Goal: Book appointment/travel/reservation

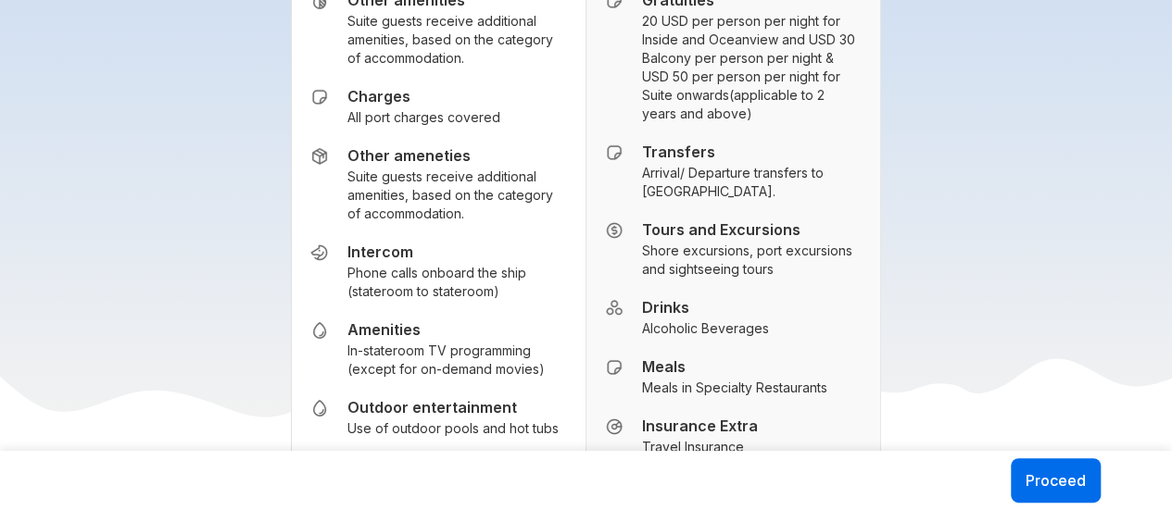
scroll to position [2893, 0]
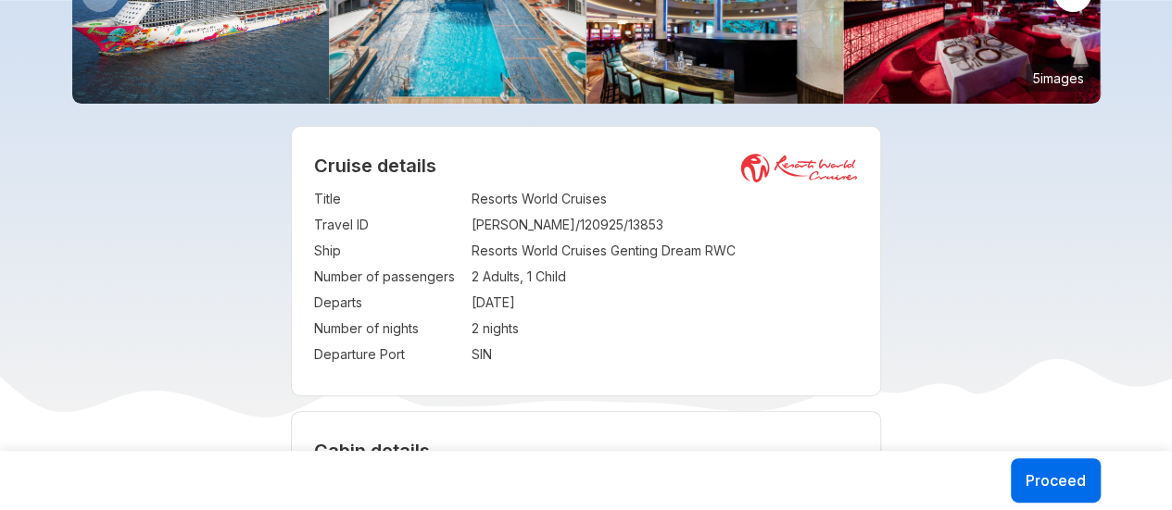
scroll to position [239, 0]
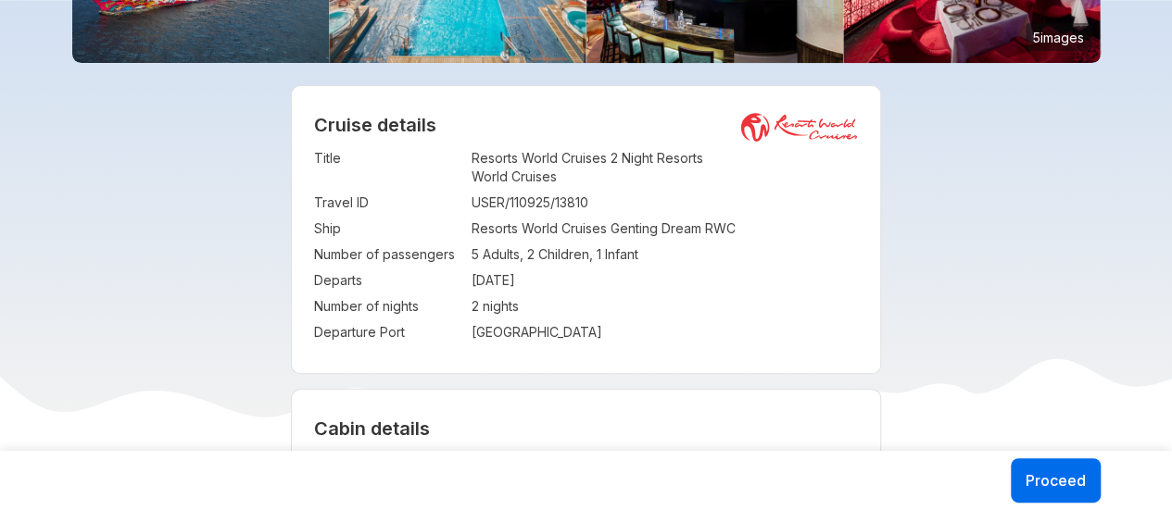
scroll to position [282, 0]
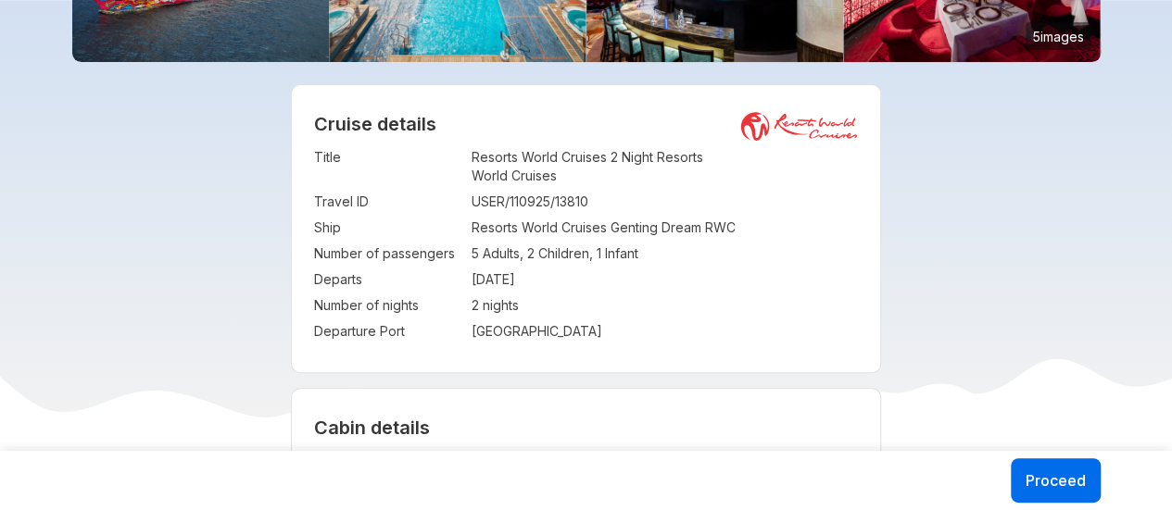
click at [661, 268] on td "[DATE]" at bounding box center [664, 280] width 387 height 26
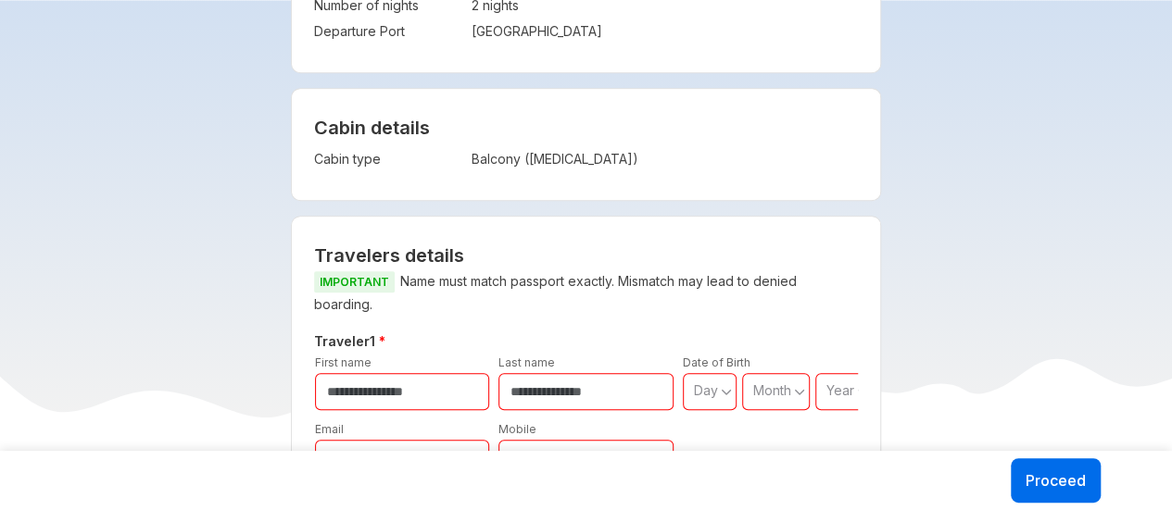
scroll to position [605, 0]
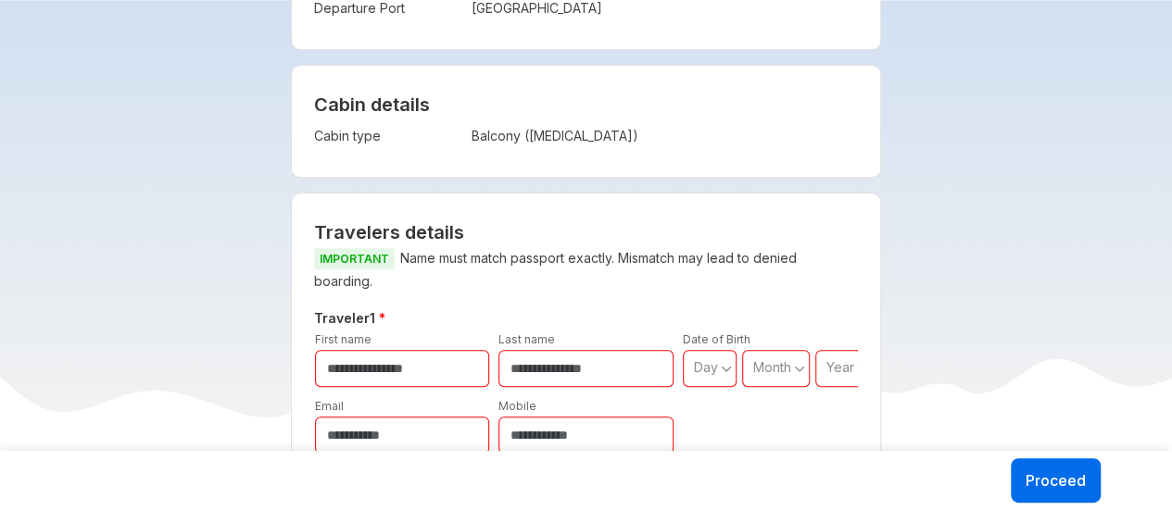
click at [661, 268] on p "IMPORTANT Name must match passport exactly. Mismatch may lead to denied boardin…" at bounding box center [586, 269] width 545 height 45
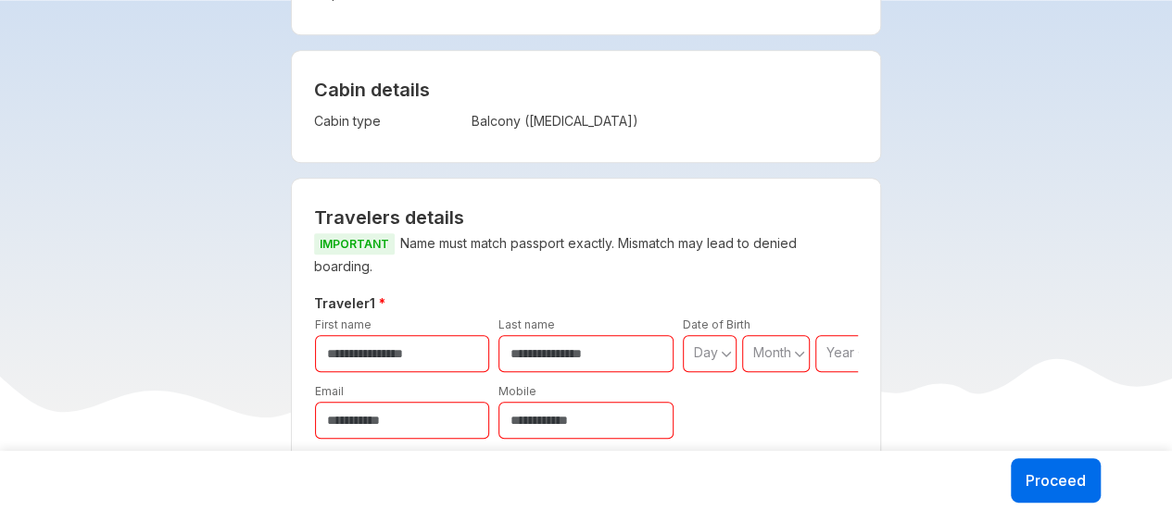
scroll to position [618, 0]
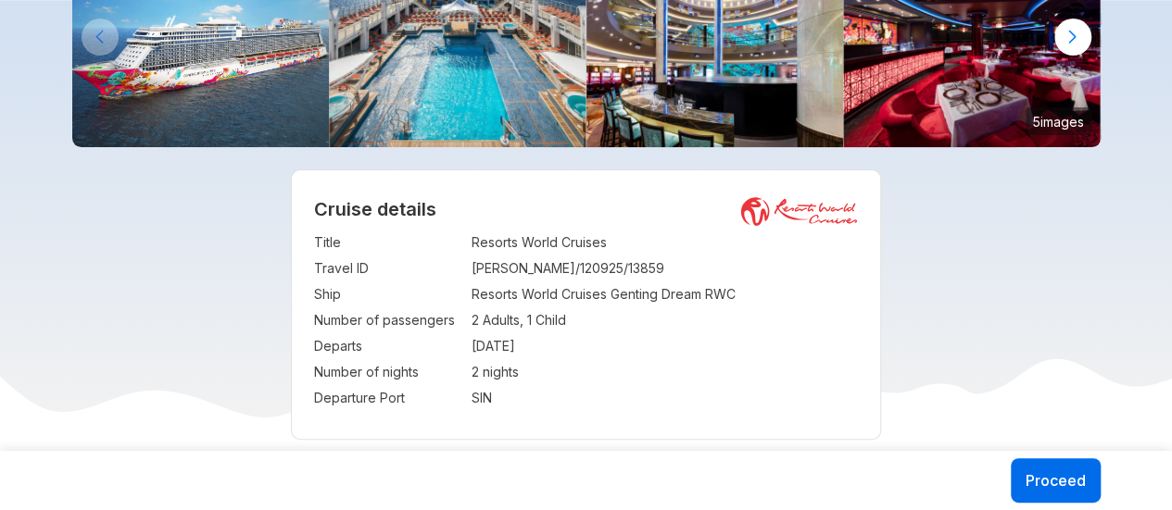
scroll to position [190, 0]
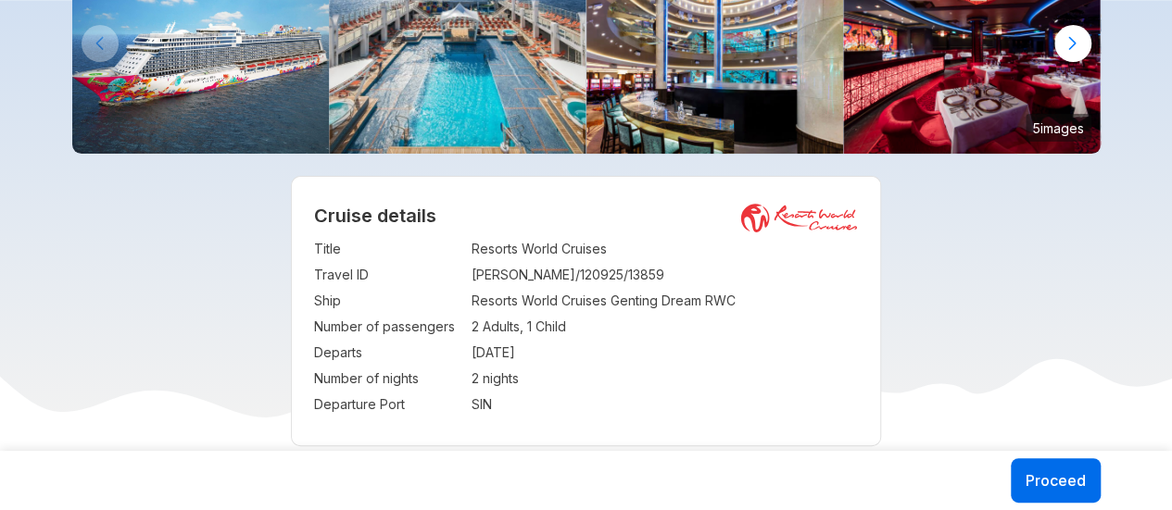
drag, startPoint x: 653, startPoint y: 262, endPoint x: 1000, endPoint y: 254, distance: 347.4
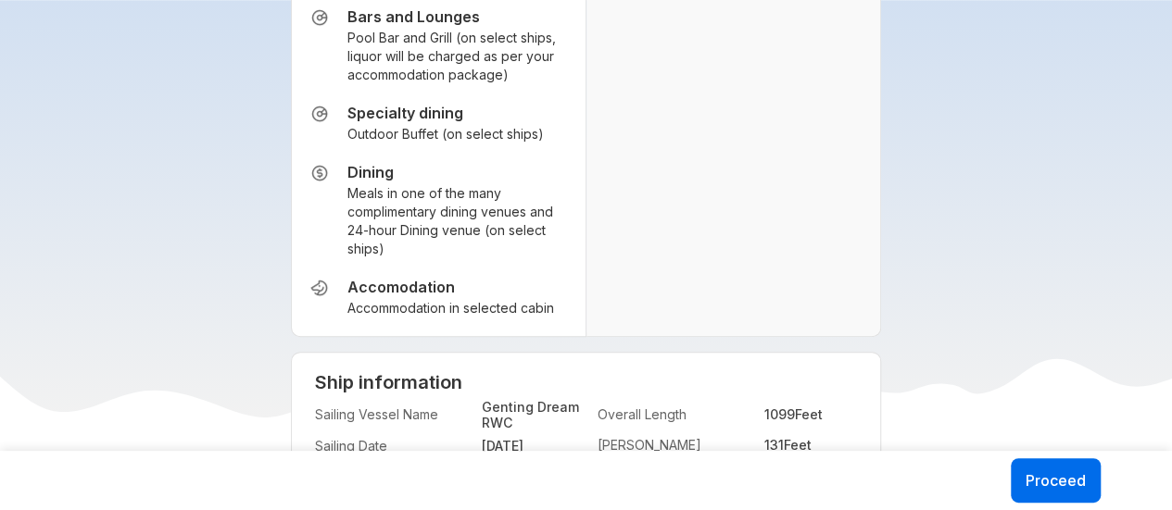
scroll to position [3762, 0]
